Goal: Task Accomplishment & Management: Manage account settings

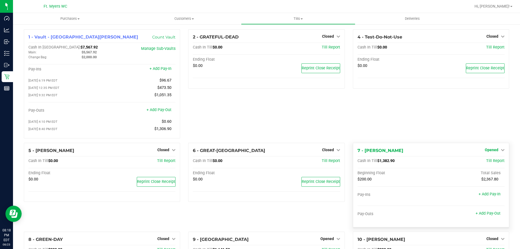
click at [485, 151] on span "Opened" at bounding box center [492, 150] width 14 height 4
click at [485, 163] on link "Close Till" at bounding box center [492, 161] width 15 height 4
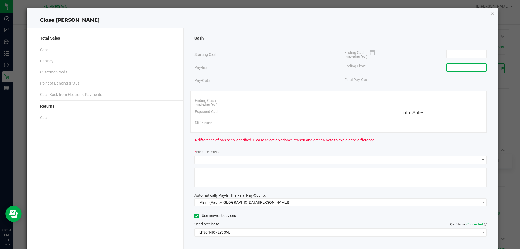
click at [453, 69] on input at bounding box center [466, 68] width 40 height 8
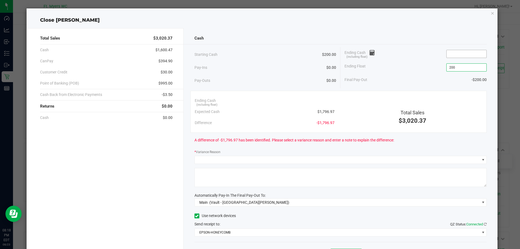
type input "$200.00"
click at [457, 53] on input at bounding box center [466, 54] width 40 height 8
click at [362, 115] on div "Total Sales" at bounding box center [412, 112] width 140 height 7
click at [463, 53] on input "1832.97" at bounding box center [466, 54] width 40 height 8
click at [378, 85] on div "Starting Cash $200.00 Pay-Ins $0.00 Pay-Outs $0.00 Ending Cash (including float…" at bounding box center [340, 67] width 292 height 41
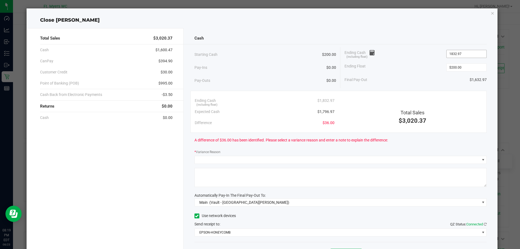
click at [472, 55] on input "1832.97" at bounding box center [466, 54] width 40 height 8
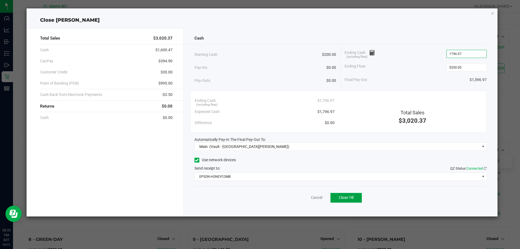
type input "$1,796.97"
click at [344, 198] on span "Close Till" at bounding box center [346, 197] width 15 height 4
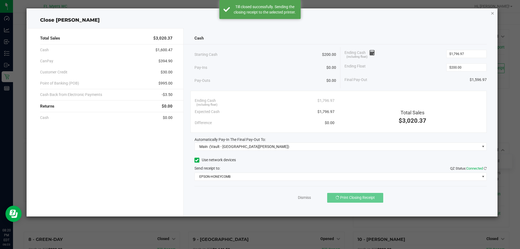
click at [493, 13] on icon "button" at bounding box center [493, 13] width 4 height 6
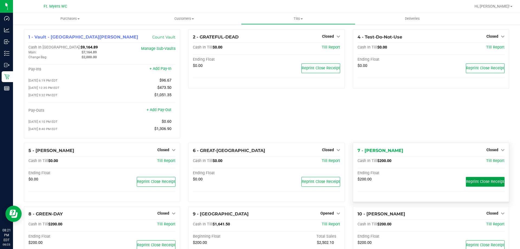
click at [487, 183] on span "Reprint Close Receipt" at bounding box center [485, 181] width 38 height 5
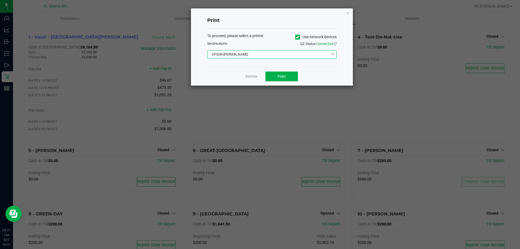
click at [274, 54] on span "EPSON-BEN-KING" at bounding box center [268, 55] width 122 height 8
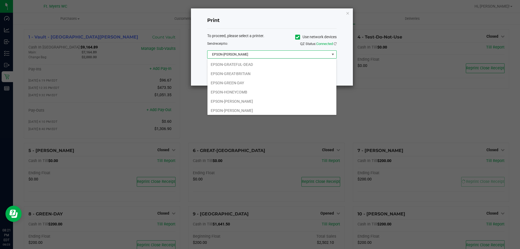
scroll to position [38, 0]
click at [240, 92] on li "EPSON-HONEYCOMB" at bounding box center [271, 90] width 129 height 9
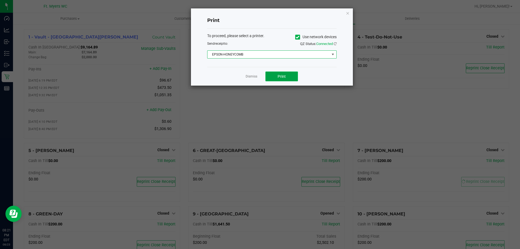
click at [280, 79] on button "Print" at bounding box center [281, 76] width 32 height 10
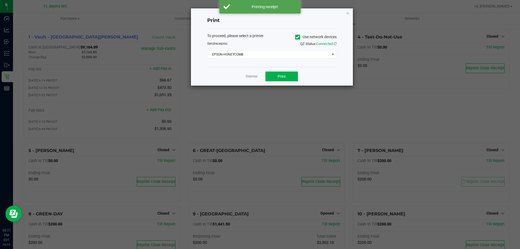
click at [347, 14] on icon "button" at bounding box center [348, 13] width 4 height 6
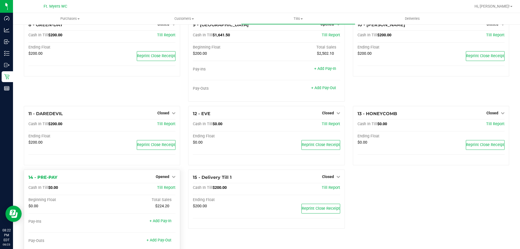
scroll to position [189, 0]
click at [159, 177] on span "Opened" at bounding box center [163, 176] width 14 height 4
click at [170, 188] on div "Close Till" at bounding box center [163, 187] width 40 height 7
click at [158, 189] on link "Close Till" at bounding box center [163, 187] width 15 height 4
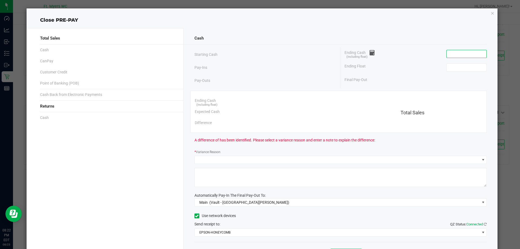
click at [455, 54] on input at bounding box center [466, 54] width 40 height 8
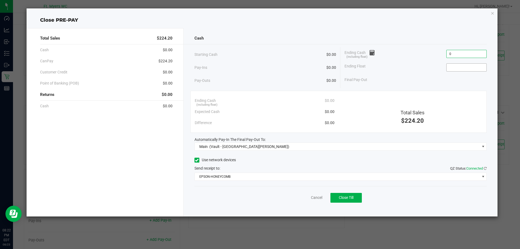
type input "$0.00"
click at [454, 70] on input at bounding box center [466, 68] width 40 height 8
type input "$0.00"
click at [345, 197] on span "Close Till" at bounding box center [346, 197] width 15 height 4
click at [492, 14] on icon "button" at bounding box center [493, 13] width 4 height 6
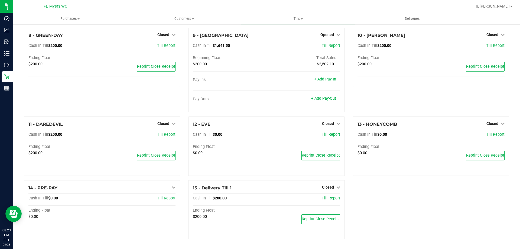
scroll to position [180, 0]
click at [402, 214] on div "1 - Vault - Fort Myers Count Vault Cash In Vault: $9,164.89 Main: $7,164.89 Cha…" at bounding box center [266, 47] width 493 height 393
click at [324, 34] on span "Opened" at bounding box center [327, 34] width 14 height 4
click at [325, 45] on link "Close Till" at bounding box center [327, 46] width 15 height 4
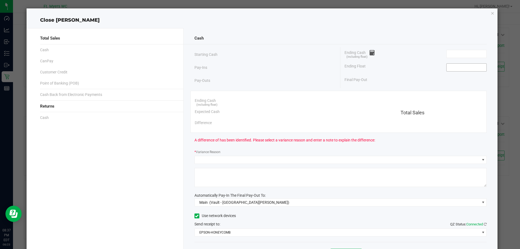
click at [458, 68] on input at bounding box center [466, 68] width 40 height 8
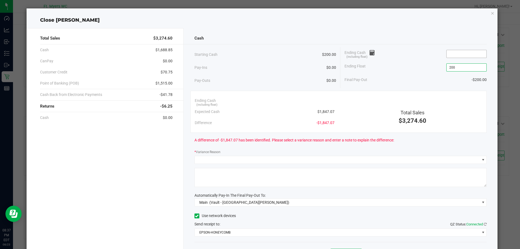
click at [461, 54] on input at bounding box center [466, 54] width 40 height 8
type input "$200.00"
click at [366, 95] on div "Total Sales $3,274.60" at bounding box center [412, 110] width 148 height 30
click at [466, 57] on input "1846.87" at bounding box center [466, 54] width 40 height 8
click at [467, 56] on input "1846.87" at bounding box center [466, 54] width 40 height 8
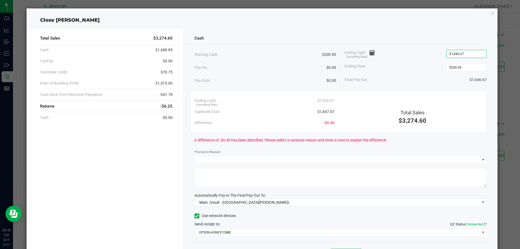
click at [362, 113] on div "Total Sales" at bounding box center [412, 112] width 140 height 7
click at [466, 52] on input "1846.67" at bounding box center [466, 54] width 40 height 8
click at [464, 54] on input "1846.67" at bounding box center [466, 54] width 40 height 8
click at [462, 55] on input "1846.87" at bounding box center [466, 54] width 40 height 8
click at [412, 71] on div "Ending Float $200.00" at bounding box center [415, 68] width 142 height 14
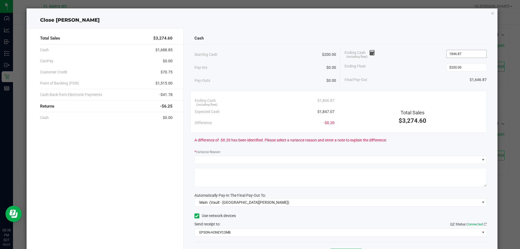
click at [465, 52] on input "1846.87" at bounding box center [466, 54] width 40 height 8
click at [467, 55] on input "1846.87" at bounding box center [466, 54] width 40 height 8
click at [464, 51] on input "1846.87" at bounding box center [466, 54] width 40 height 8
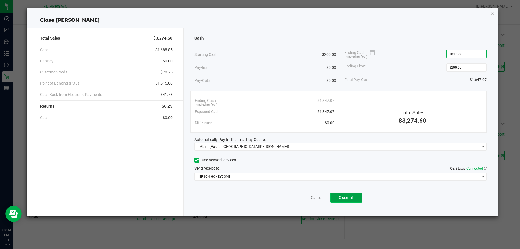
type input "$1,847.07"
click at [353, 194] on button "Close Till" at bounding box center [345, 198] width 31 height 10
click at [462, 20] on div "Close BEYONCE" at bounding box center [262, 20] width 471 height 7
click at [492, 13] on icon "button" at bounding box center [493, 13] width 4 height 6
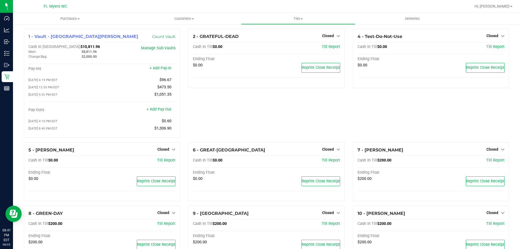
scroll to position [0, 0]
click at [230, 114] on div "2 - GRATEFUL-DEAD Closed Open Till Cash In Till $0.00 Till Report Ending Float …" at bounding box center [266, 85] width 164 height 113
click at [207, 105] on div "2 - GRATEFUL-DEAD Closed Open Till Cash In Till $0.00 Till Report Ending Float …" at bounding box center [266, 85] width 164 height 113
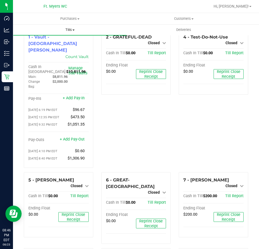
click at [72, 31] on span "Tills" at bounding box center [69, 29] width 113 height 5
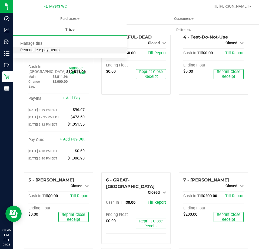
click at [40, 48] on span "Reconcile e-payments" at bounding box center [40, 50] width 54 height 5
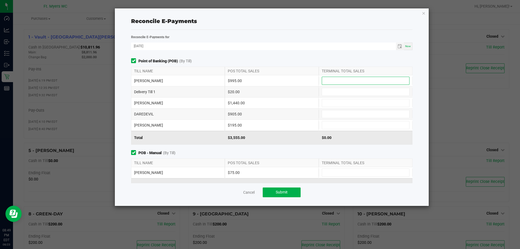
click at [343, 80] on input at bounding box center [365, 81] width 87 height 8
click at [338, 104] on input at bounding box center [365, 103] width 87 height 8
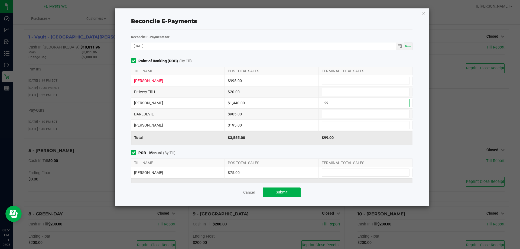
type input "9"
click at [341, 80] on input at bounding box center [365, 81] width 87 height 8
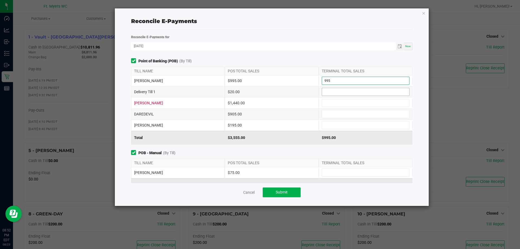
click at [344, 92] on input at bounding box center [365, 92] width 87 height 8
type input "$995.00"
type input "$20.00"
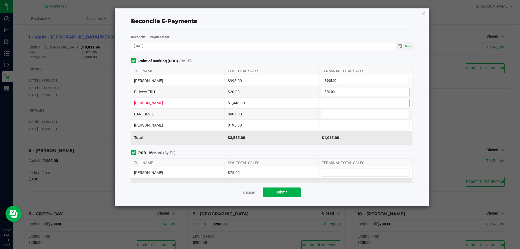
click at [335, 102] on input at bounding box center [365, 103] width 87 height 8
click at [339, 114] on input at bounding box center [365, 114] width 87 height 8
click at [337, 125] on input at bounding box center [365, 125] width 87 height 8
type input "$905.00"
click at [344, 103] on input at bounding box center [365, 103] width 87 height 8
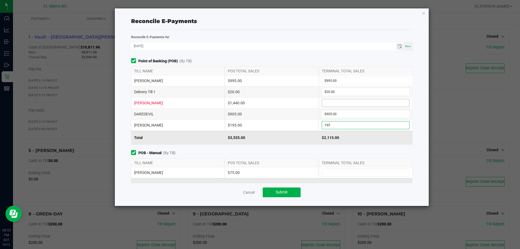
type input "$195.00"
click at [347, 169] on input at bounding box center [365, 173] width 87 height 8
type input "$75.00"
click at [371, 100] on input at bounding box center [365, 103] width 87 height 8
type input "$1,440.00"
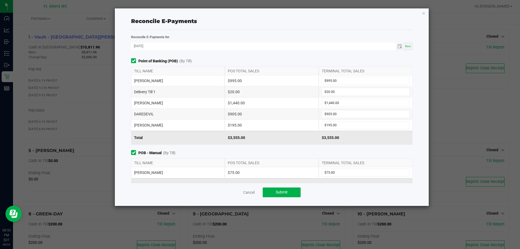
click at [301, 143] on div "$3,555.00" at bounding box center [272, 138] width 94 height 14
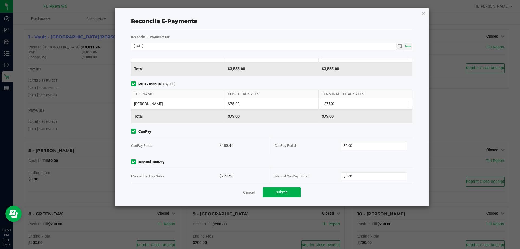
scroll to position [75, 0]
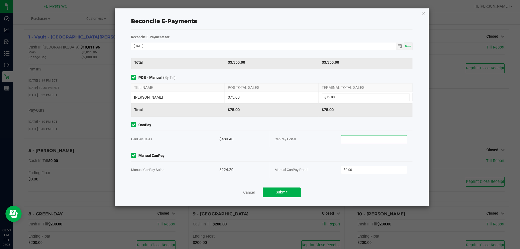
click at [360, 140] on input "0" at bounding box center [374, 139] width 66 height 8
type input "$480.40"
click at [358, 174] on div "Manual CanPay Portal $0.00" at bounding box center [341, 169] width 132 height 17
click at [359, 169] on input "0" at bounding box center [374, 170] width 66 height 8
type input "$224.20"
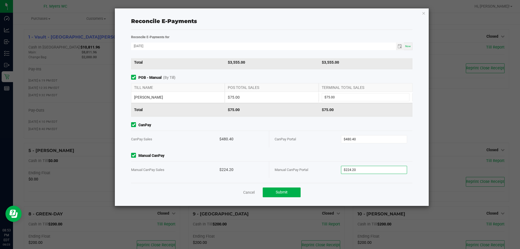
click at [310, 153] on span "Manual CanPay" at bounding box center [271, 156] width 281 height 6
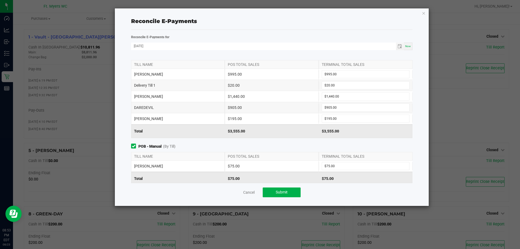
scroll to position [0, 0]
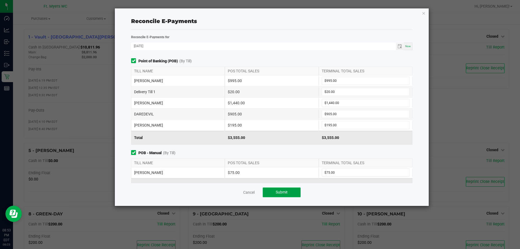
click at [293, 192] on button "Submit" at bounding box center [282, 192] width 38 height 10
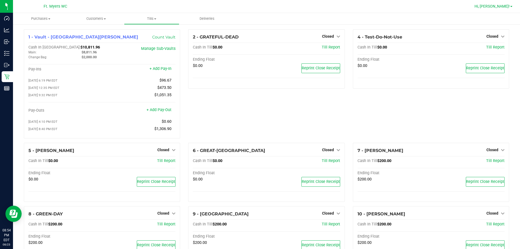
click at [502, 8] on span "Hi, [PERSON_NAME]!" at bounding box center [491, 6] width 35 height 4
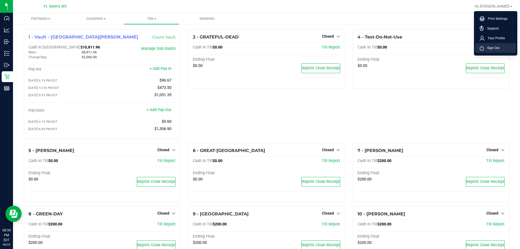
click at [495, 50] on span "Sign Out" at bounding box center [492, 47] width 16 height 5
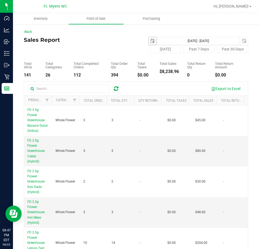
click at [151, 39] on span "select" at bounding box center [153, 41] width 4 height 4
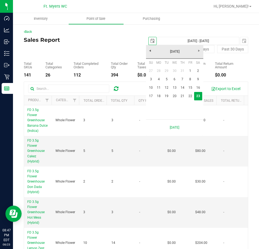
scroll to position [0, 14]
click at [151, 95] on link "17" at bounding box center [151, 96] width 8 height 8
type input "[DATE]"
type input "[DATE] - [DATE]"
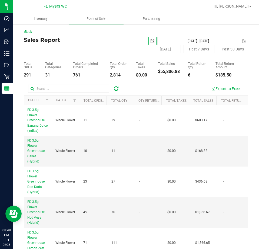
click at [152, 40] on span "select" at bounding box center [153, 41] width 4 height 4
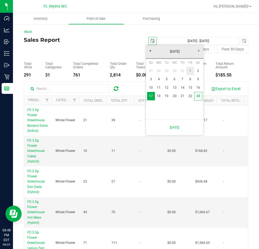
click at [190, 69] on link "1" at bounding box center [191, 71] width 8 height 8
type input "[DATE]"
type input "[DATE] - [DATE]"
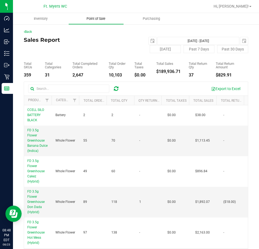
click at [101, 19] on span "Point of Sale" at bounding box center [96, 18] width 34 height 5
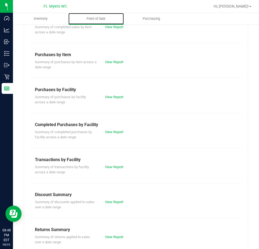
scroll to position [73, 0]
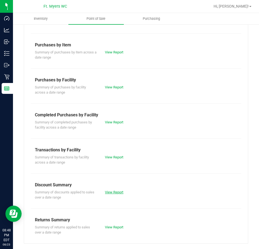
click at [110, 192] on link "View Report" at bounding box center [114, 192] width 18 height 4
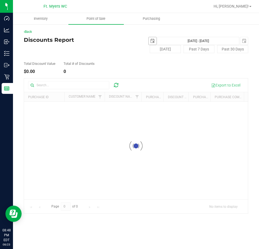
click at [154, 40] on span "select" at bounding box center [153, 41] width 4 height 4
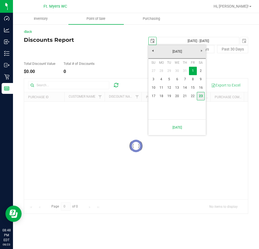
click at [201, 94] on link "23" at bounding box center [201, 96] width 8 height 8
type input "[DATE]"
type input "[DATE] - [DATE]"
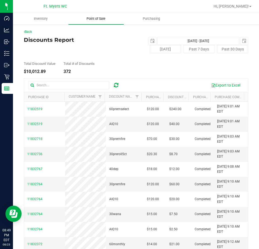
click at [98, 18] on span "Point of Sale" at bounding box center [96, 18] width 34 height 5
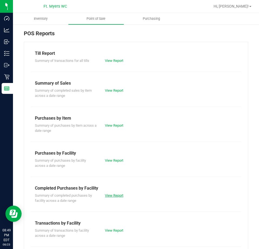
click at [114, 196] on link "View Report" at bounding box center [114, 195] width 18 height 4
